Goal: Task Accomplishment & Management: Complete application form

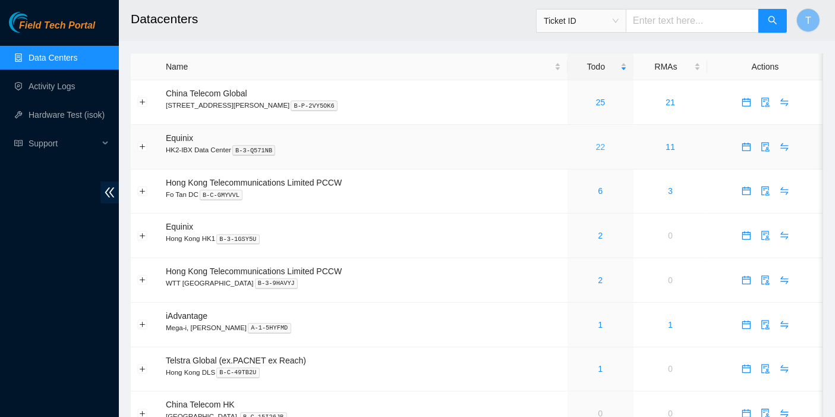
click at [596, 147] on link "22" at bounding box center [601, 147] width 10 height 10
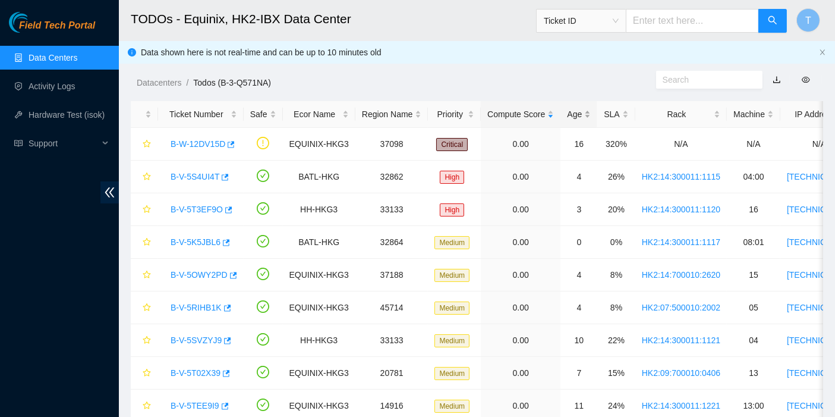
click at [581, 109] on div "Age" at bounding box center [579, 114] width 24 height 13
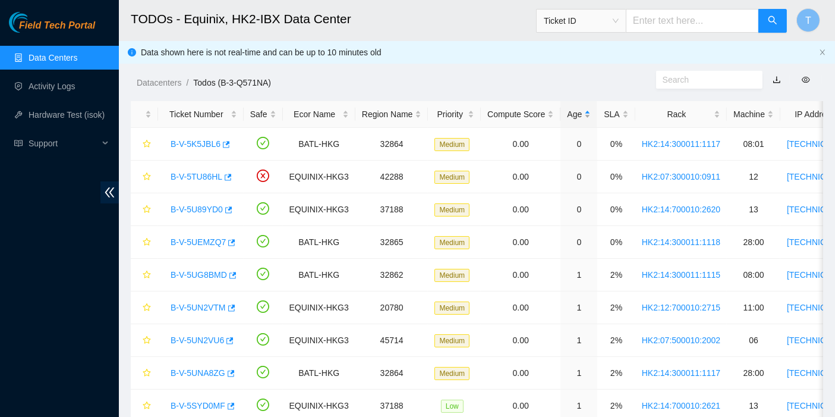
click at [579, 109] on div "Age" at bounding box center [579, 114] width 24 height 13
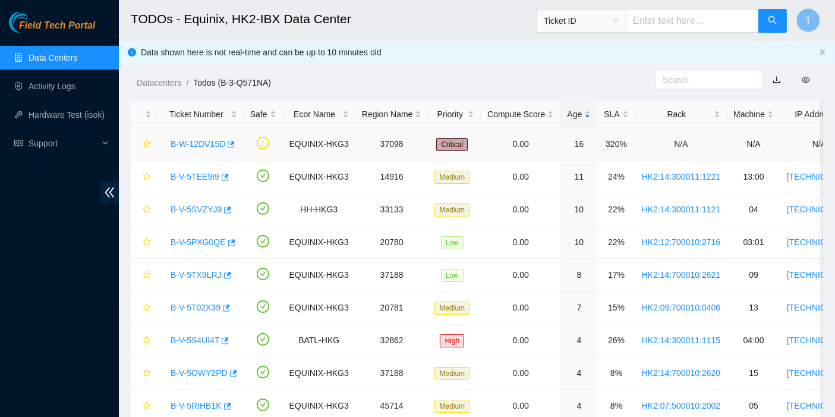
click at [203, 144] on link "B-W-12DV15D" at bounding box center [198, 144] width 55 height 10
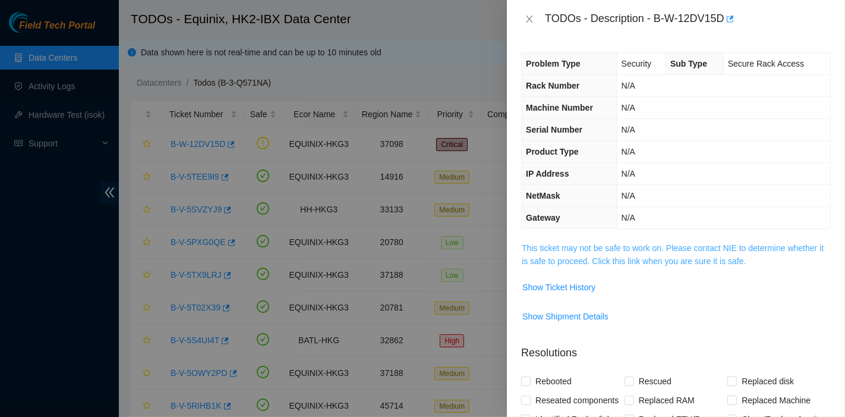
click at [580, 258] on link "This ticket may not be safe to work on. Please contact NIE to determine whether…" at bounding box center [673, 254] width 302 height 23
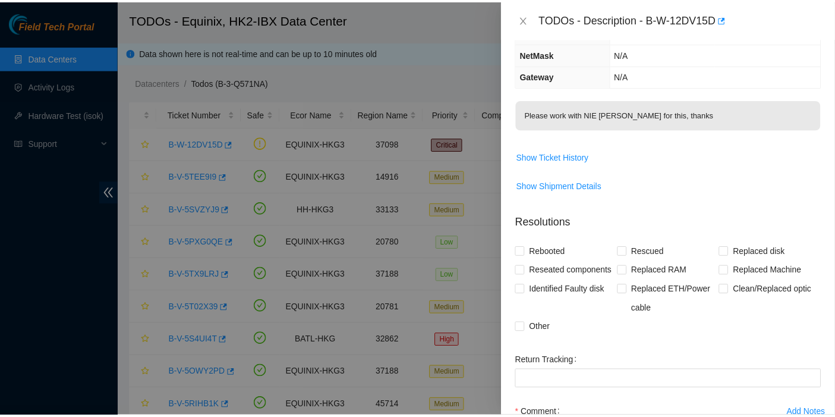
scroll to position [277, 0]
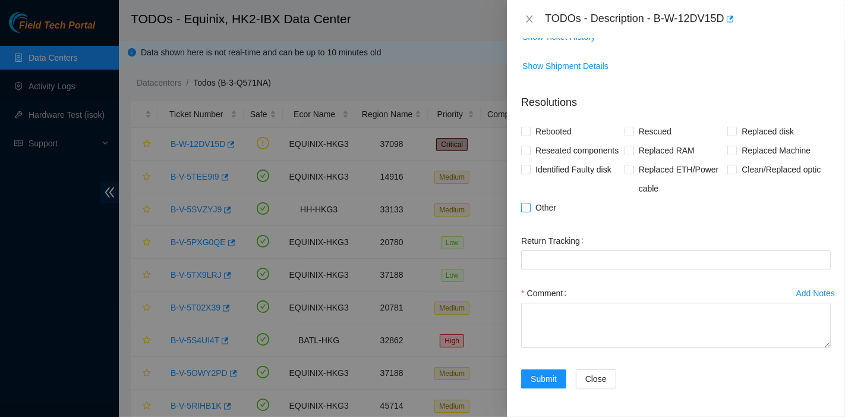
click at [546, 199] on span "Other" at bounding box center [546, 207] width 30 height 19
click at [529, 203] on input "Other" at bounding box center [525, 207] width 8 height 8
checkbox input "true"
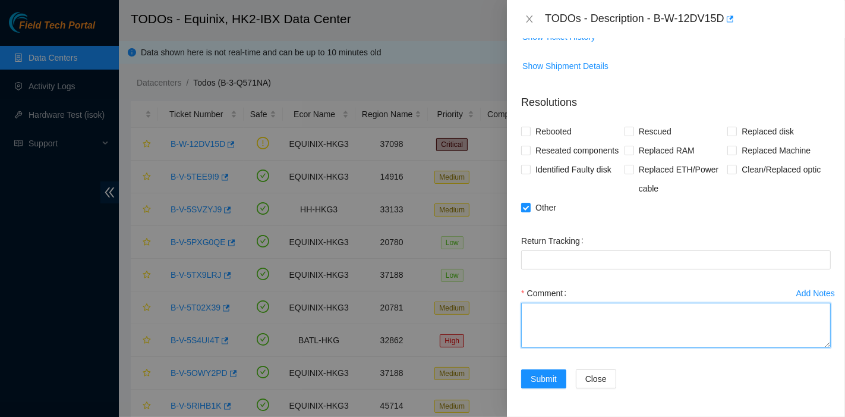
click at [558, 342] on textarea "Comment" at bounding box center [676, 324] width 310 height 45
type textarea "worked"
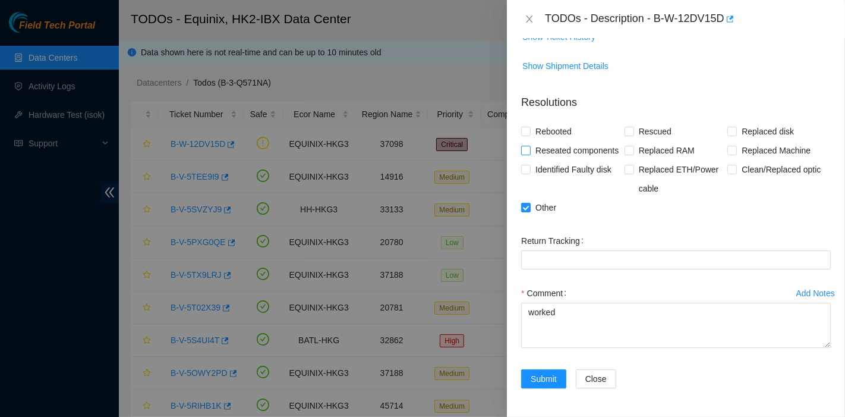
click at [558, 141] on span "Reseated components" at bounding box center [577, 150] width 93 height 19
click at [529, 146] on input "Reseated components" at bounding box center [525, 150] width 8 height 8
checkbox input "true"
click at [645, 173] on span "Replaced ETH/Power cable" at bounding box center [681, 179] width 94 height 38
click at [633, 173] on input "Replaced ETH/Power cable" at bounding box center [628, 169] width 8 height 8
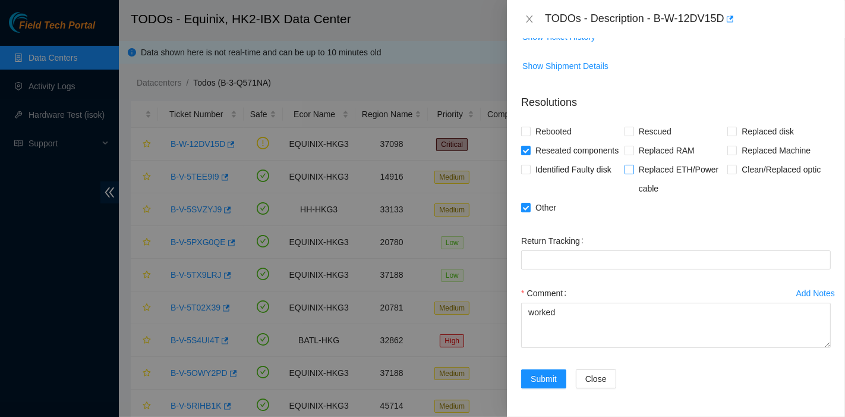
checkbox input "true"
click at [728, 166] on input "Clean/Replaced optic" at bounding box center [731, 169] width 8 height 8
checkbox input "true"
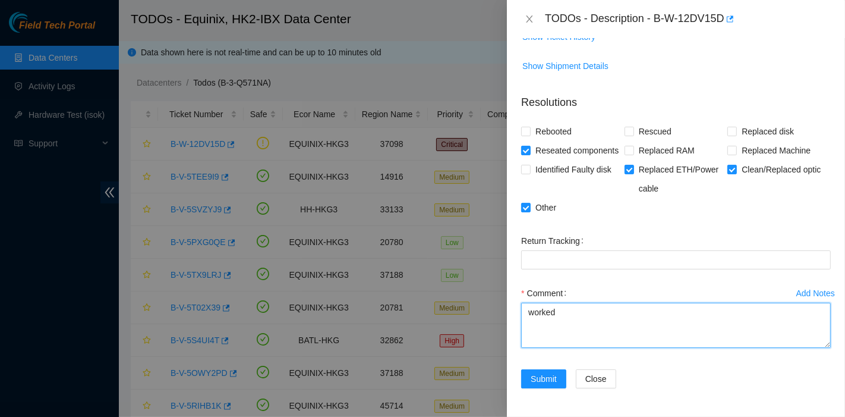
click at [610, 332] on textarea "worked" at bounding box center [676, 324] width 310 height 45
type textarea "worked all ok nocc said all ok"
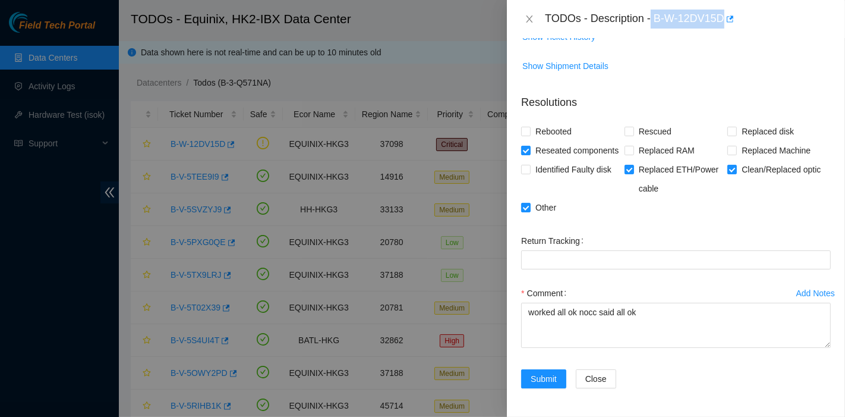
drag, startPoint x: 652, startPoint y: 21, endPoint x: 725, endPoint y: 26, distance: 72.7
click at [725, 26] on div "TODOs - Description - B-W-12DV15D" at bounding box center [688, 19] width 286 height 19
copy div "B-W-12DV15D"
click at [561, 375] on button "Submit" at bounding box center [543, 378] width 45 height 19
drag, startPoint x: 83, startPoint y: 347, endPoint x: 104, endPoint y: 337, distance: 23.1
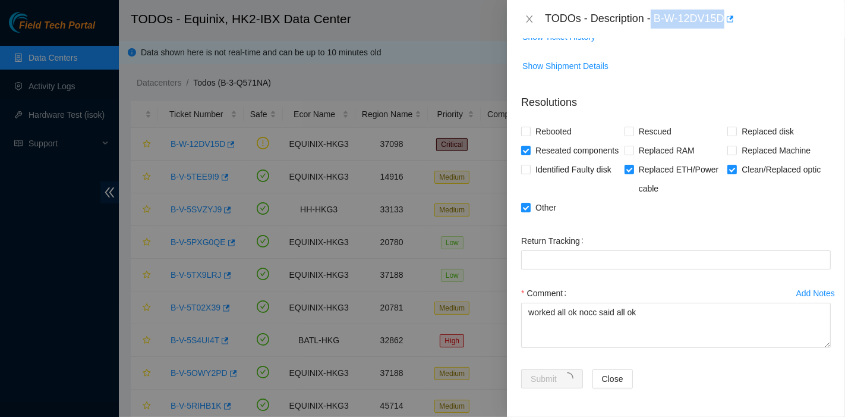
click at [83, 346] on div at bounding box center [422, 208] width 845 height 417
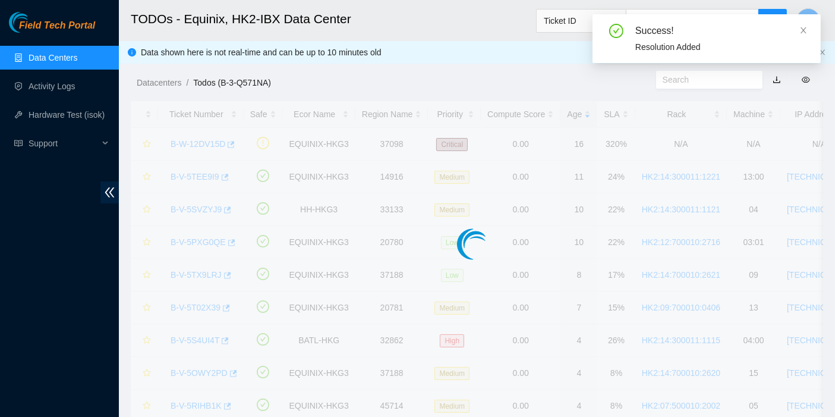
scroll to position [283, 0]
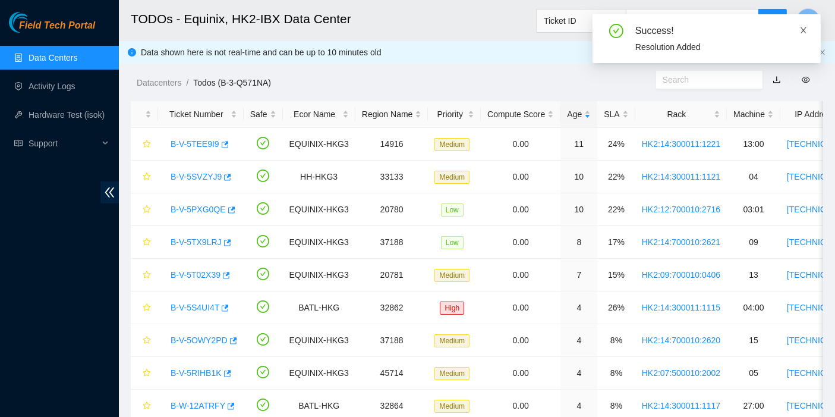
click at [802, 31] on icon "close" at bounding box center [803, 30] width 8 height 8
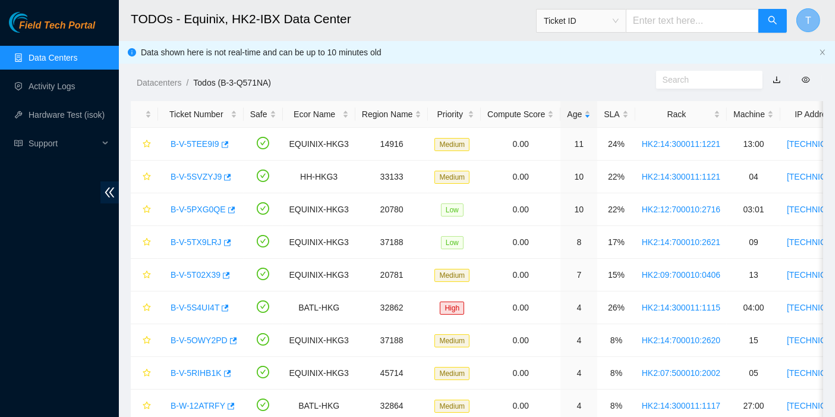
click at [812, 20] on button "T" at bounding box center [808, 20] width 24 height 24
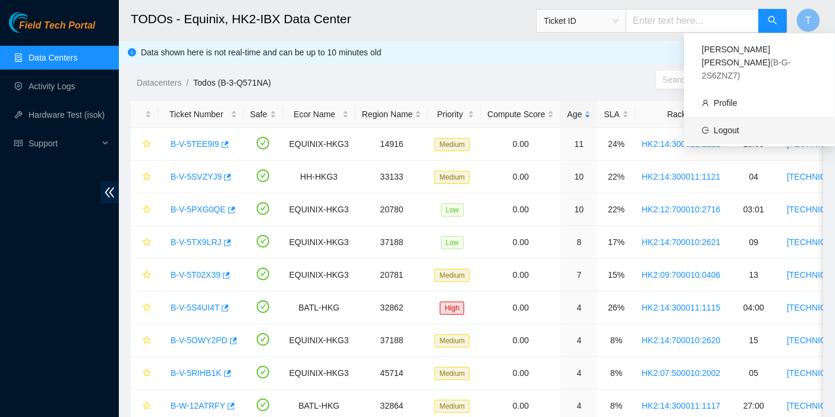
click at [739, 125] on link "Logout" at bounding box center [727, 130] width 26 height 10
